Goal: Connect with others: Connect with others

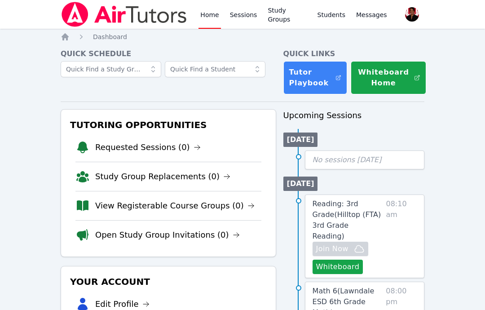
click at [236, 10] on link "Sessions" at bounding box center [243, 14] width 31 height 29
click at [280, 21] on link "Study Groups" at bounding box center [287, 14] width 42 height 29
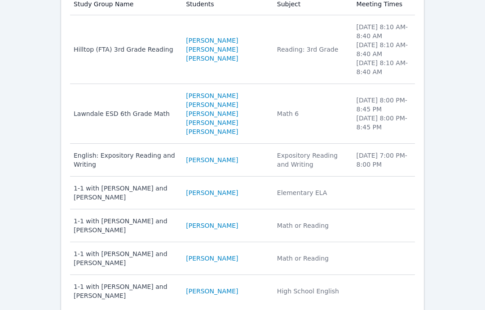
scroll to position [140, 0]
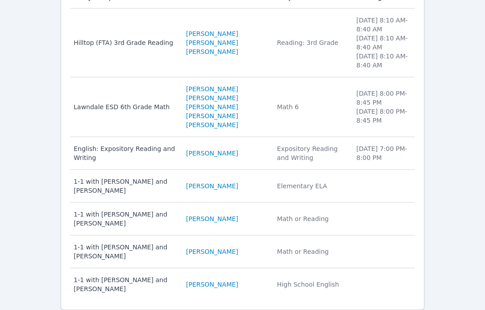
click at [114, 109] on div "Lawndale ESD 6th Grade Math" at bounding box center [125, 106] width 102 height 9
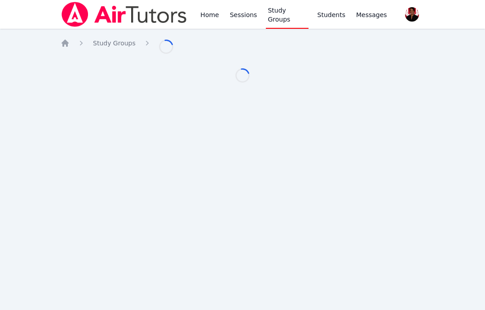
scroll to position [36, 0]
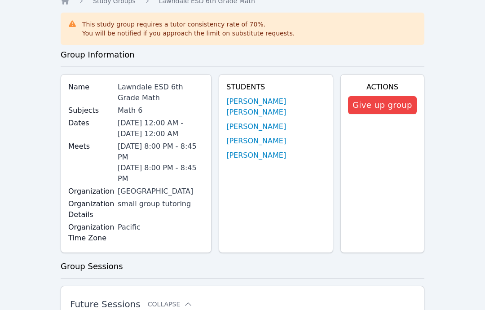
click at [271, 150] on link "[PERSON_NAME]" at bounding box center [256, 155] width 60 height 11
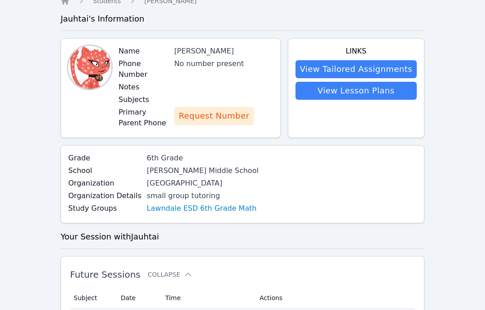
scroll to position [44, 0]
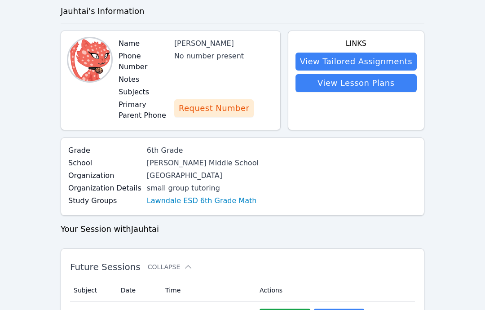
click at [187, 105] on button "Request Number" at bounding box center [214, 108] width 80 height 18
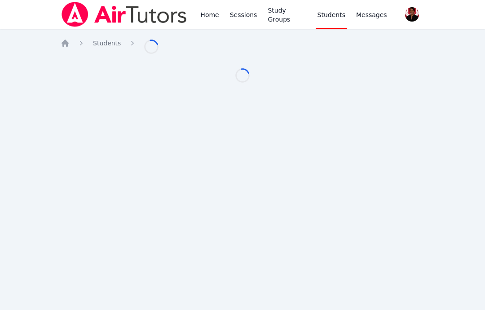
scroll to position [36, 0]
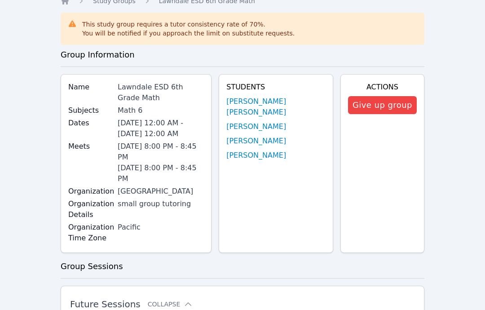
click at [268, 136] on link "[PERSON_NAME]" at bounding box center [256, 141] width 60 height 11
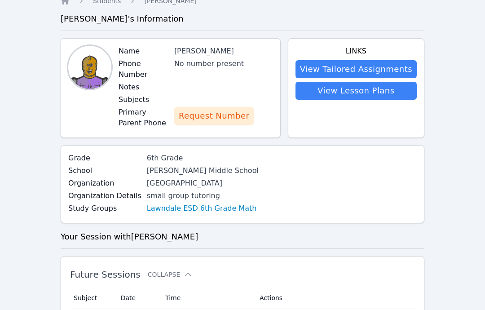
click at [197, 114] on button "Request Number" at bounding box center [214, 116] width 80 height 18
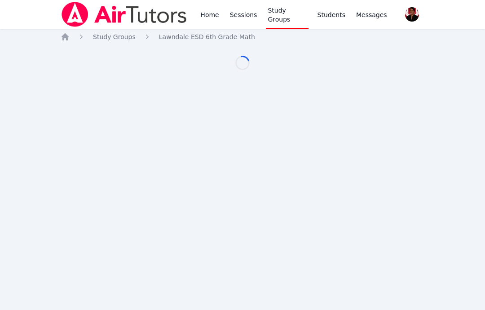
scroll to position [36, 0]
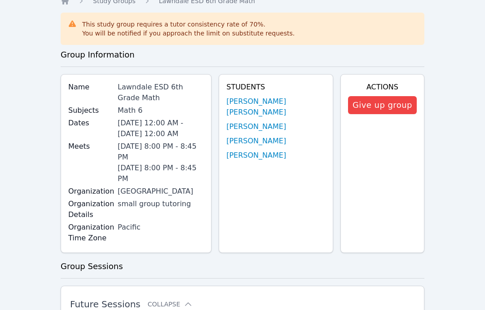
click at [270, 121] on link "[PERSON_NAME]" at bounding box center [256, 126] width 60 height 11
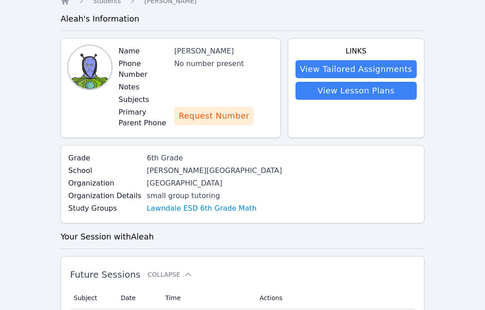
click at [187, 110] on span "Request Number" at bounding box center [214, 116] width 71 height 13
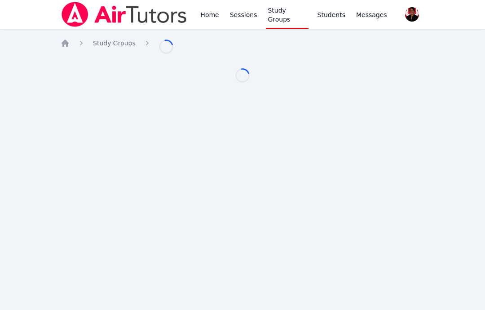
scroll to position [36, 0]
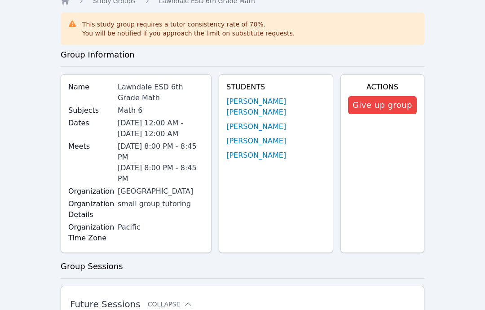
click at [274, 106] on link "[PERSON_NAME] [PERSON_NAME]" at bounding box center [275, 107] width 99 height 22
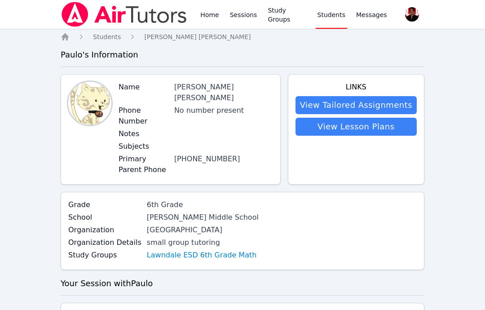
click at [209, 22] on link "Home" at bounding box center [210, 14] width 22 height 29
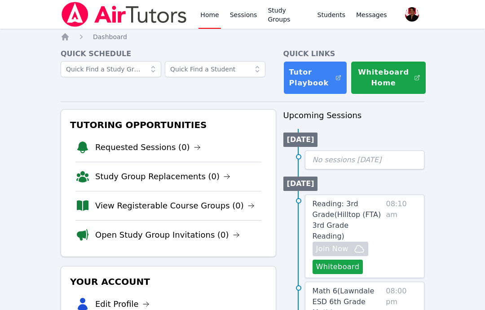
click at [276, 17] on link "Study Groups" at bounding box center [287, 14] width 42 height 29
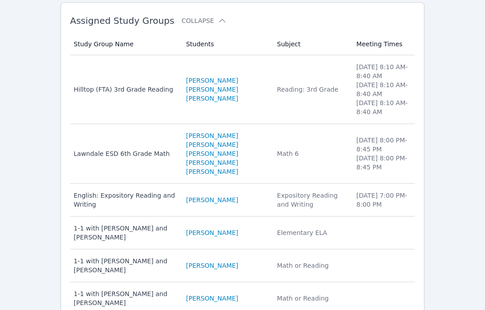
click at [209, 103] on link "[PERSON_NAME]" at bounding box center [212, 98] width 52 height 9
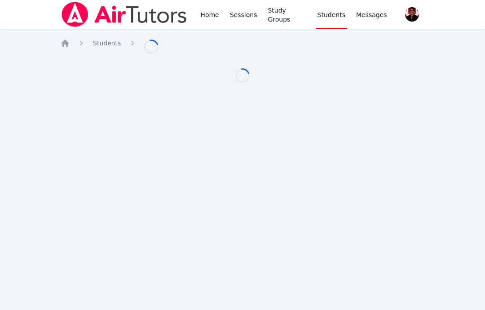
scroll to position [36, 0]
